Goal: Task Accomplishment & Management: Manage account settings

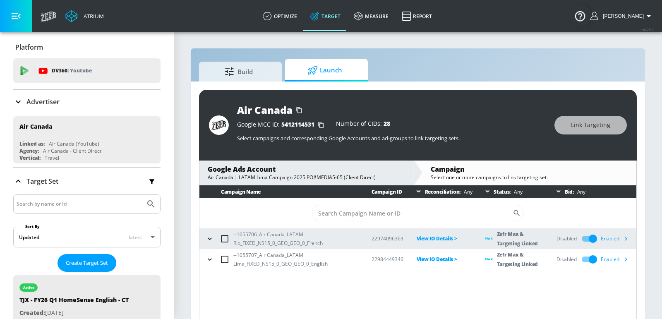
click at [626, 237] on icon "button" at bounding box center [626, 239] width 2 height 4
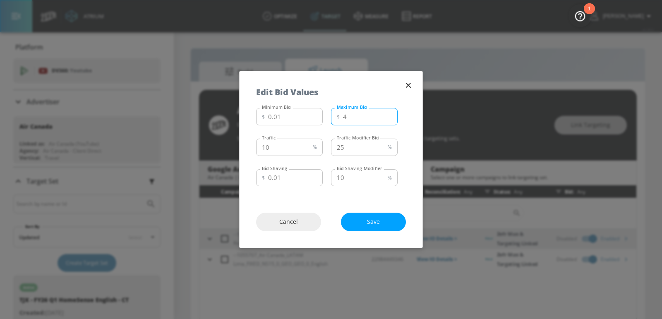
type input "4"
click at [390, 114] on input "4" at bounding box center [370, 116] width 55 height 17
click at [370, 150] on input "25" at bounding box center [357, 147] width 53 height 17
type input "2"
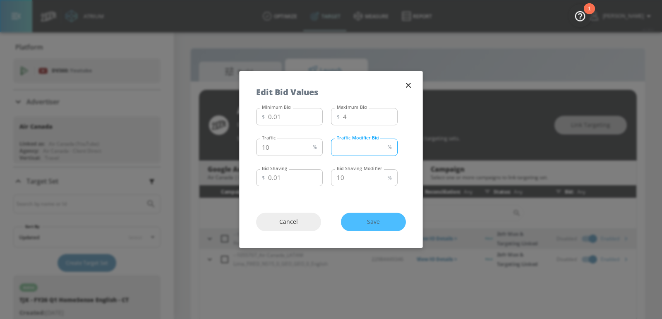
type input "4"
type input "10"
click at [400, 209] on div "Cancel Save" at bounding box center [331, 222] width 183 height 52
click at [394, 221] on button "Save" at bounding box center [373, 222] width 65 height 19
click at [409, 86] on icon "button" at bounding box center [408, 85] width 5 height 5
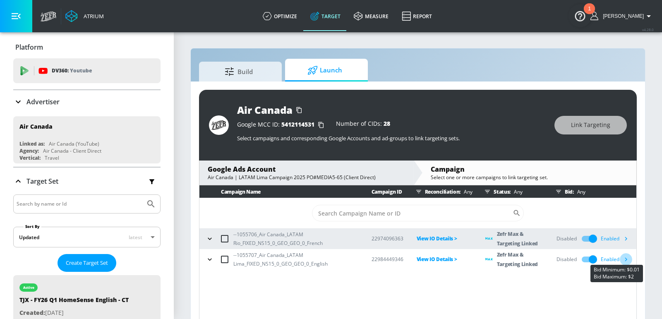
click at [629, 261] on icon "button" at bounding box center [626, 259] width 9 height 9
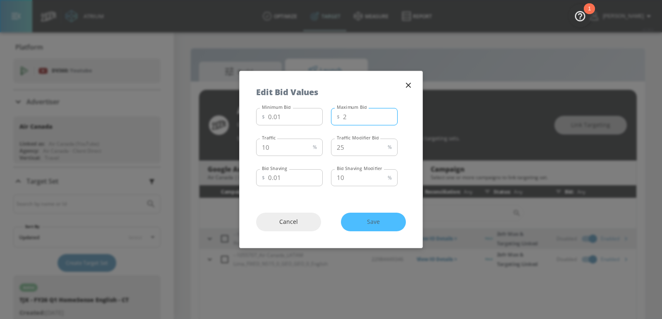
click at [358, 120] on input "2" at bounding box center [370, 116] width 55 height 17
type input "3"
click at [349, 148] on input "25" at bounding box center [357, 147] width 53 height 17
type input "10"
click at [356, 214] on button "Save" at bounding box center [373, 222] width 65 height 19
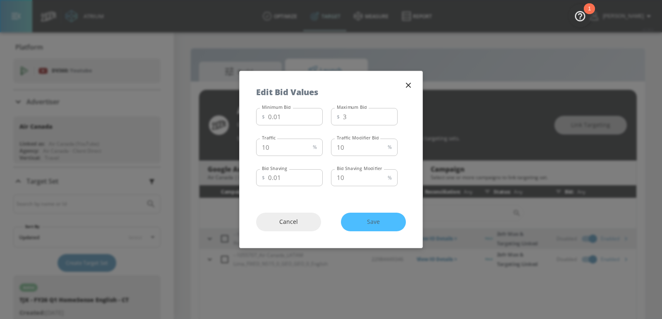
click at [409, 86] on icon "button" at bounding box center [408, 85] width 9 height 9
